Goal: Information Seeking & Learning: Learn about a topic

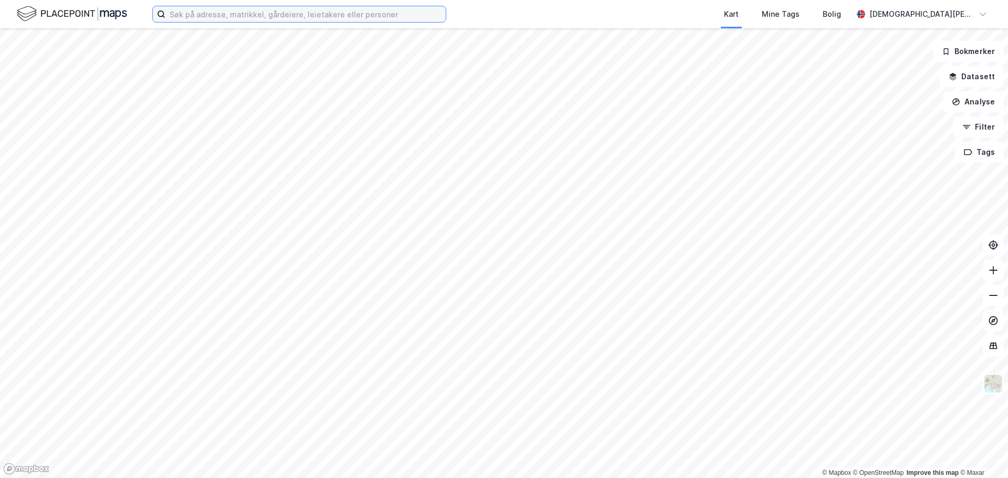
click at [176, 20] on input at bounding box center [305, 14] width 280 height 16
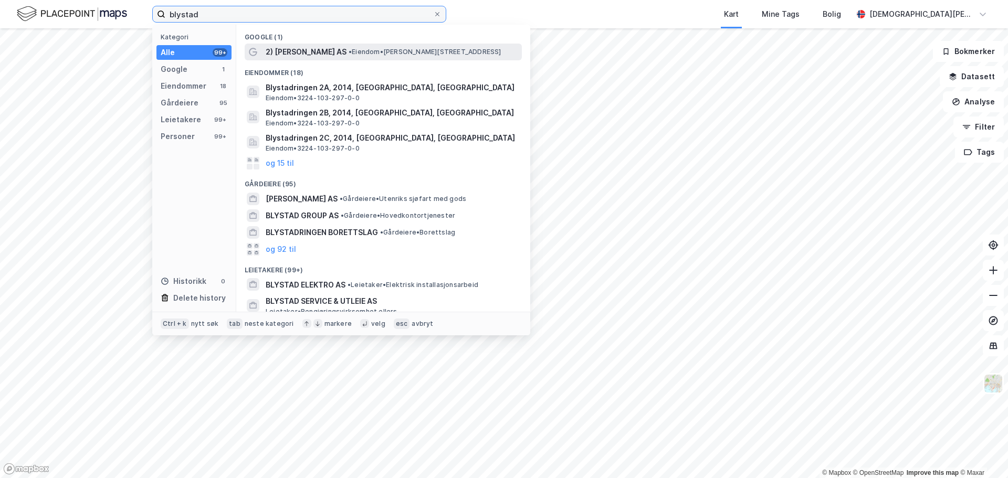
type input "blystad"
click at [395, 53] on span "• Eiendom • [PERSON_NAME][STREET_ADDRESS]" at bounding box center [425, 52] width 153 height 8
